Goal: Task Accomplishment & Management: Use online tool/utility

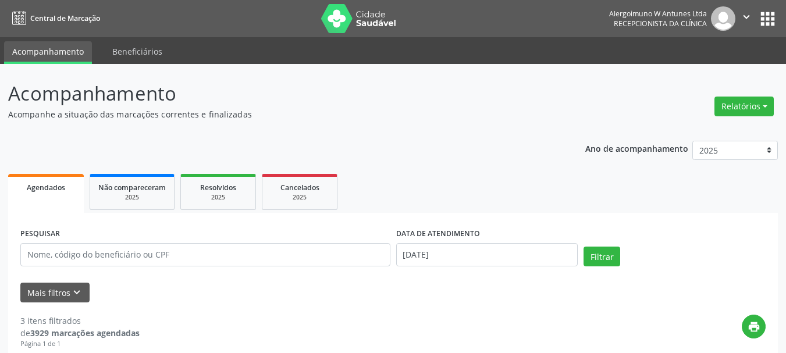
click at [372, 100] on p "Acompanhamento" at bounding box center [277, 93] width 539 height 29
click at [739, 102] on button "Relatórios" at bounding box center [744, 107] width 59 height 20
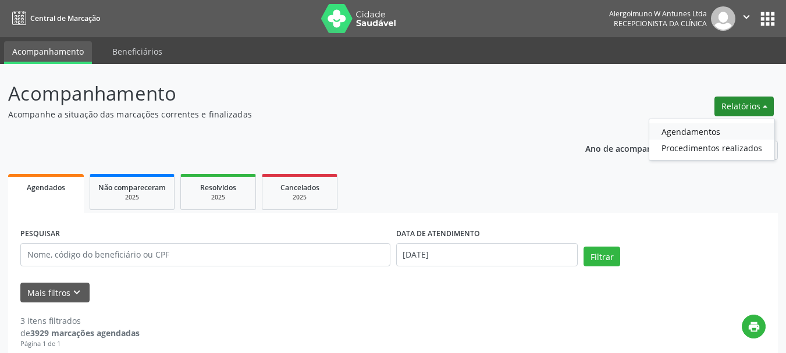
click at [705, 129] on link "Agendamentos" at bounding box center [712, 131] width 125 height 16
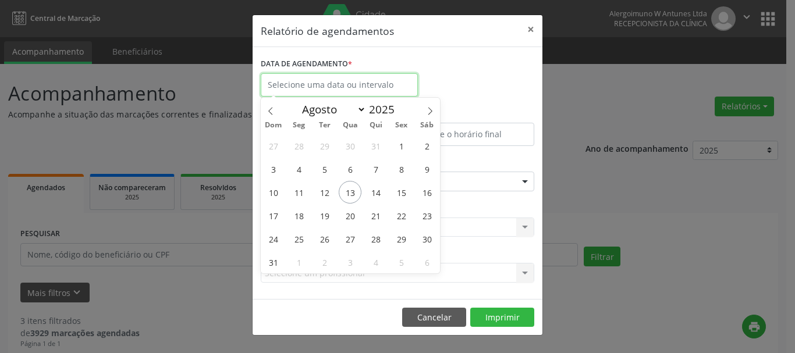
click at [357, 79] on input "text" at bounding box center [339, 84] width 157 height 23
click at [350, 190] on span "13" at bounding box center [350, 192] width 23 height 23
type input "[DATE]"
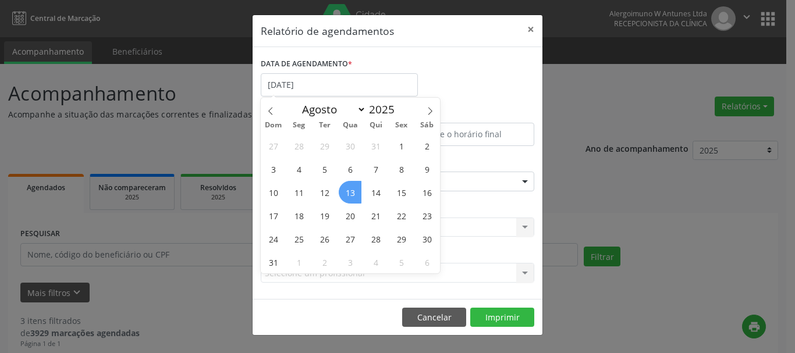
click at [350, 195] on span "13" at bounding box center [350, 192] width 23 height 23
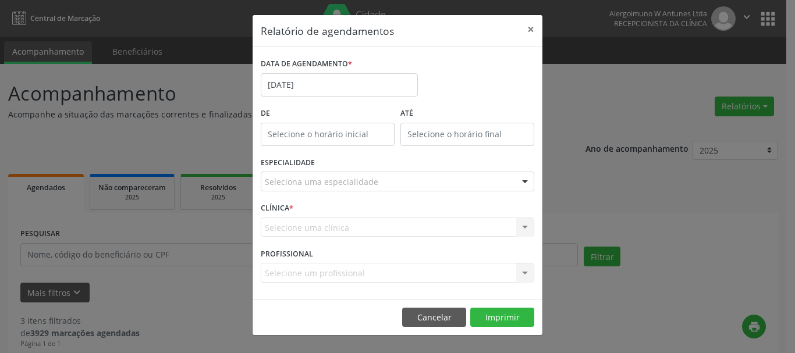
click at [350, 195] on div "ESPECIALIDADE Seleciona uma especialidade Todas as especialidades Alergologia A…" at bounding box center [397, 176] width 279 height 45
click at [458, 180] on div "Seleciona uma especialidade" at bounding box center [398, 182] width 274 height 20
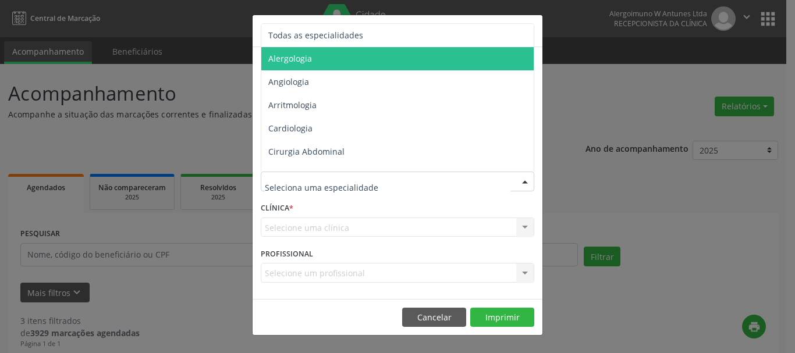
click at [310, 59] on span "Alergologia" at bounding box center [290, 58] width 44 height 11
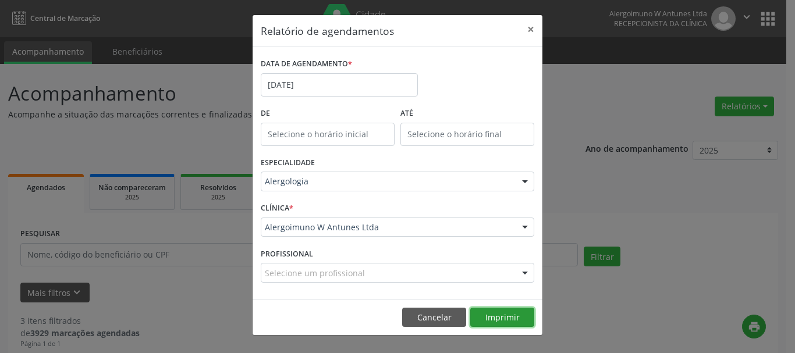
click at [492, 315] on button "Imprimir" at bounding box center [502, 318] width 64 height 20
click at [527, 28] on button "×" at bounding box center [530, 29] width 23 height 29
